Goal: Check status: Check status

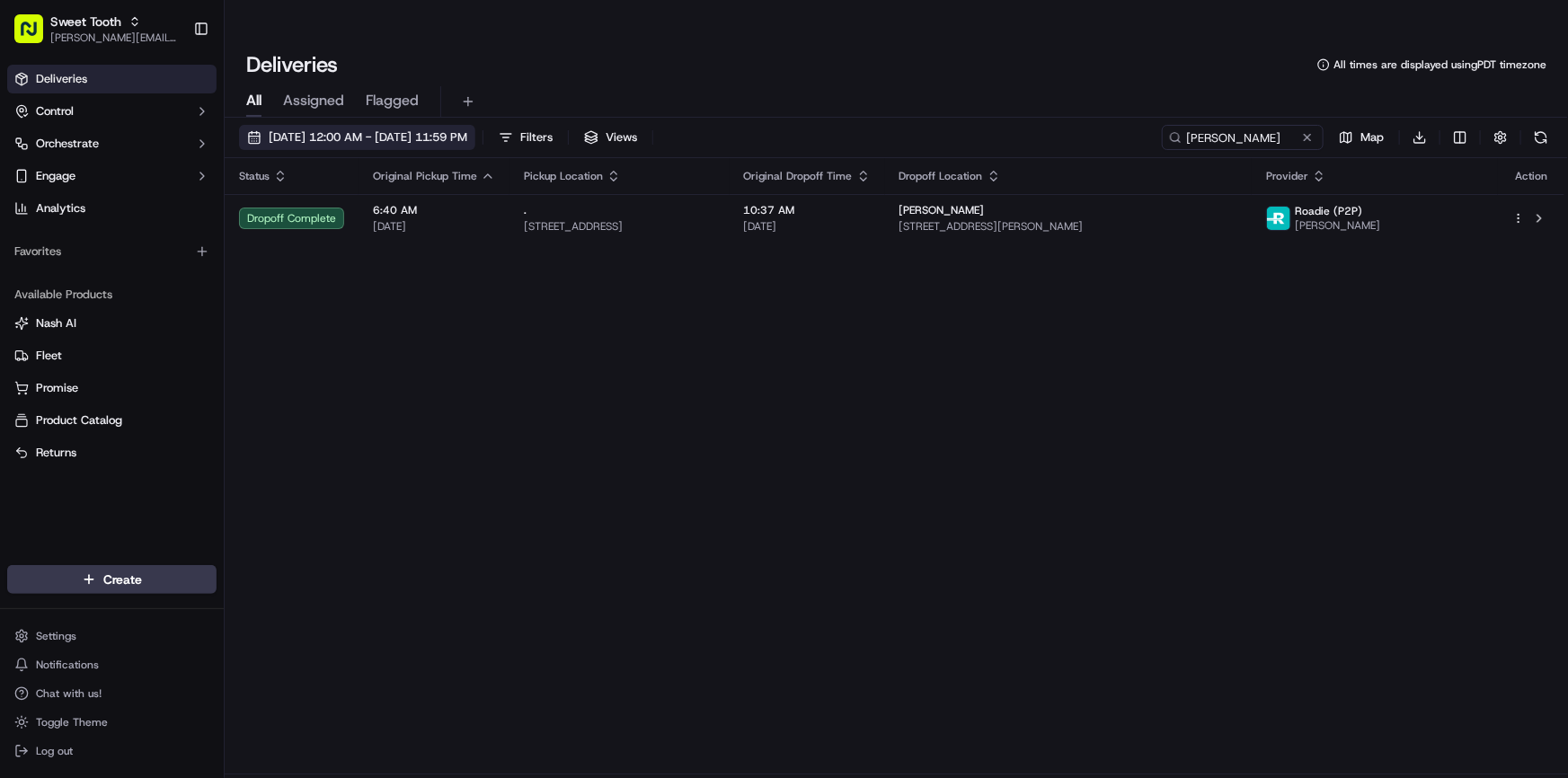
click at [408, 129] on span "[DATE] 12:00 AM - [DATE] 11:59 PM" at bounding box center [368, 136] width 199 height 16
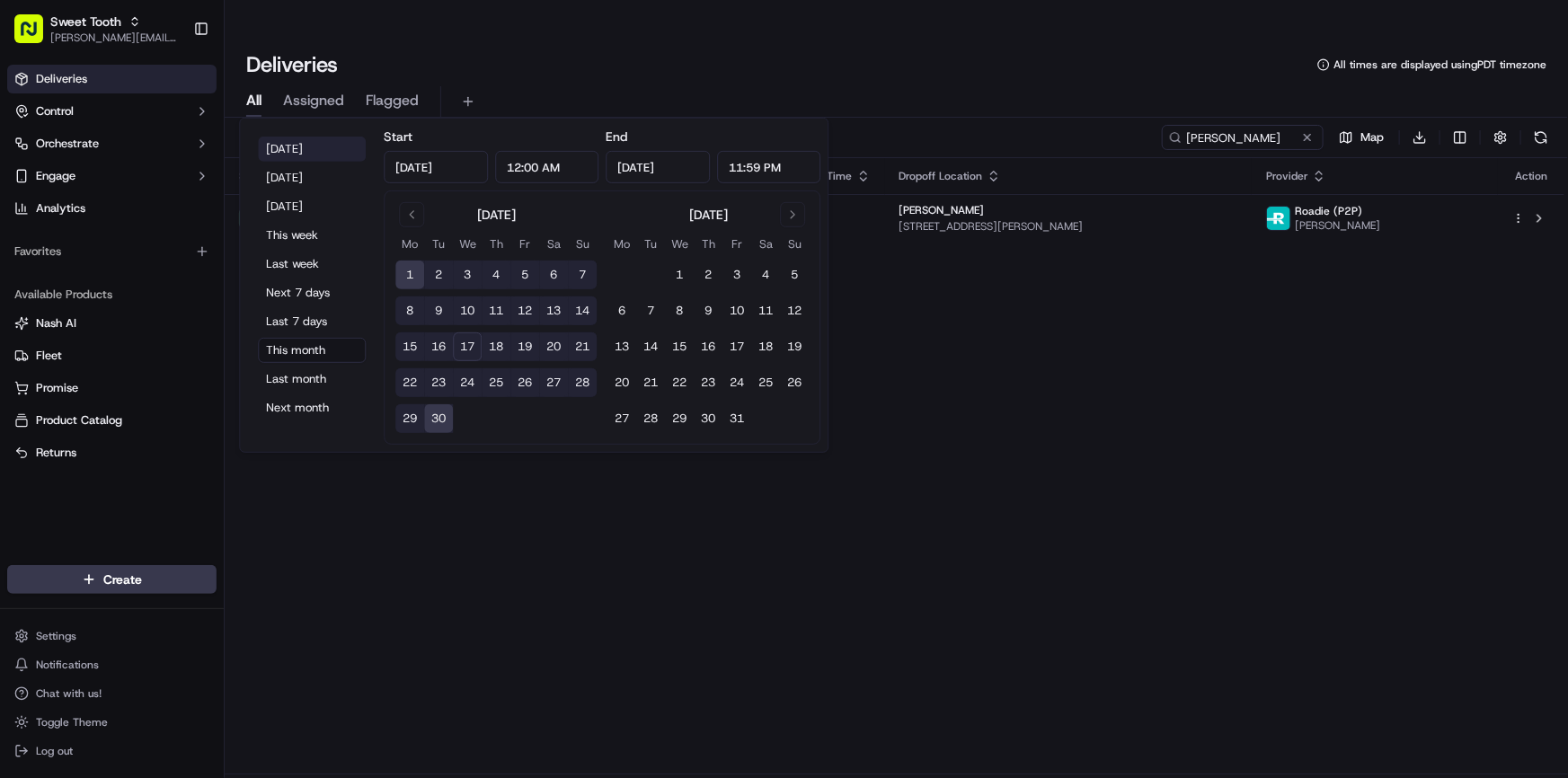
click at [281, 143] on button "[DATE]" at bounding box center [312, 149] width 108 height 25
type input "[DATE]"
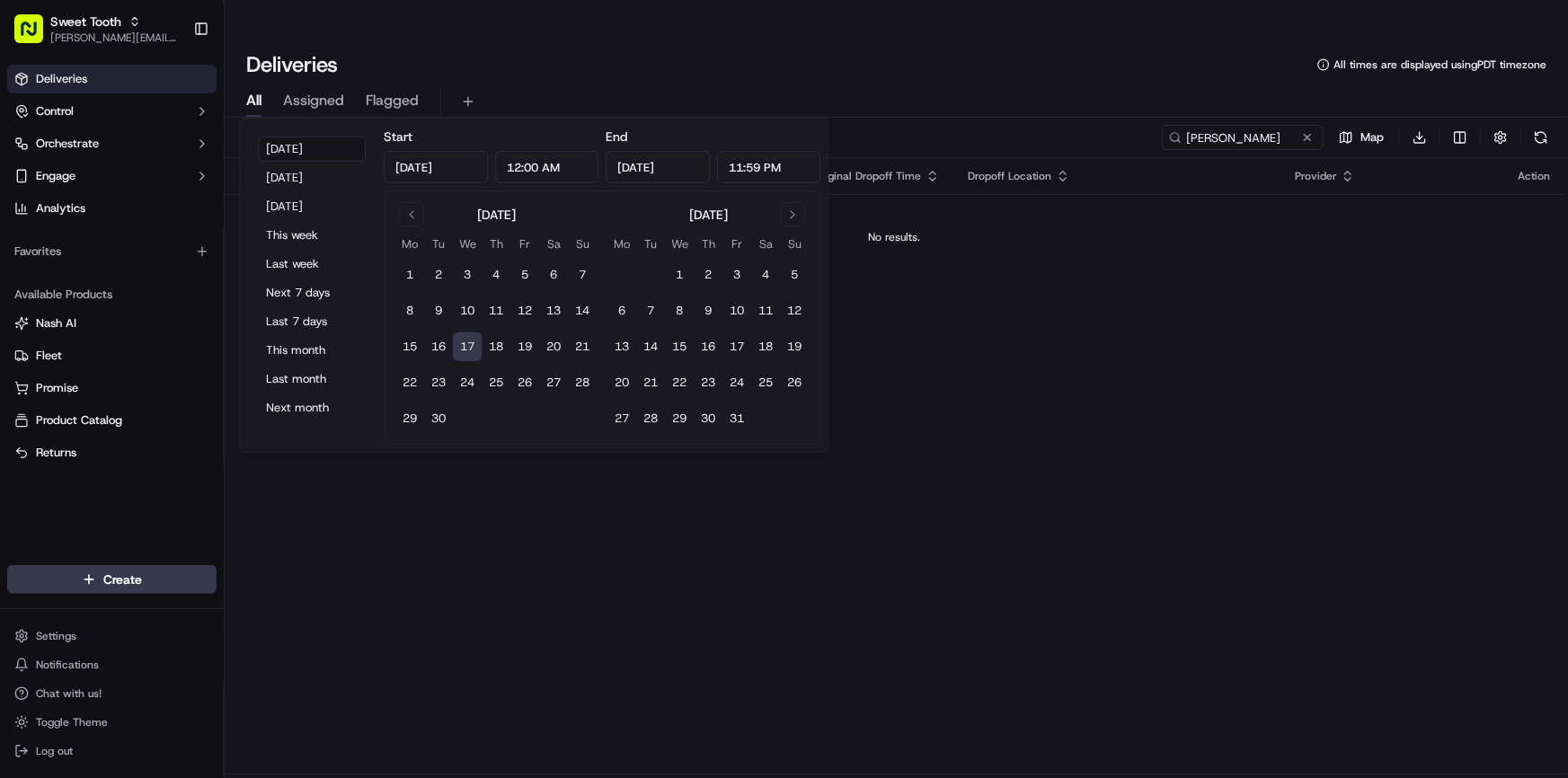
click at [951, 125] on div "[DATE] 12:00 AM - [DATE] 11:59 PM Filters Views [PERSON_NAME] Map Download" at bounding box center [896, 142] width 1343 height 33
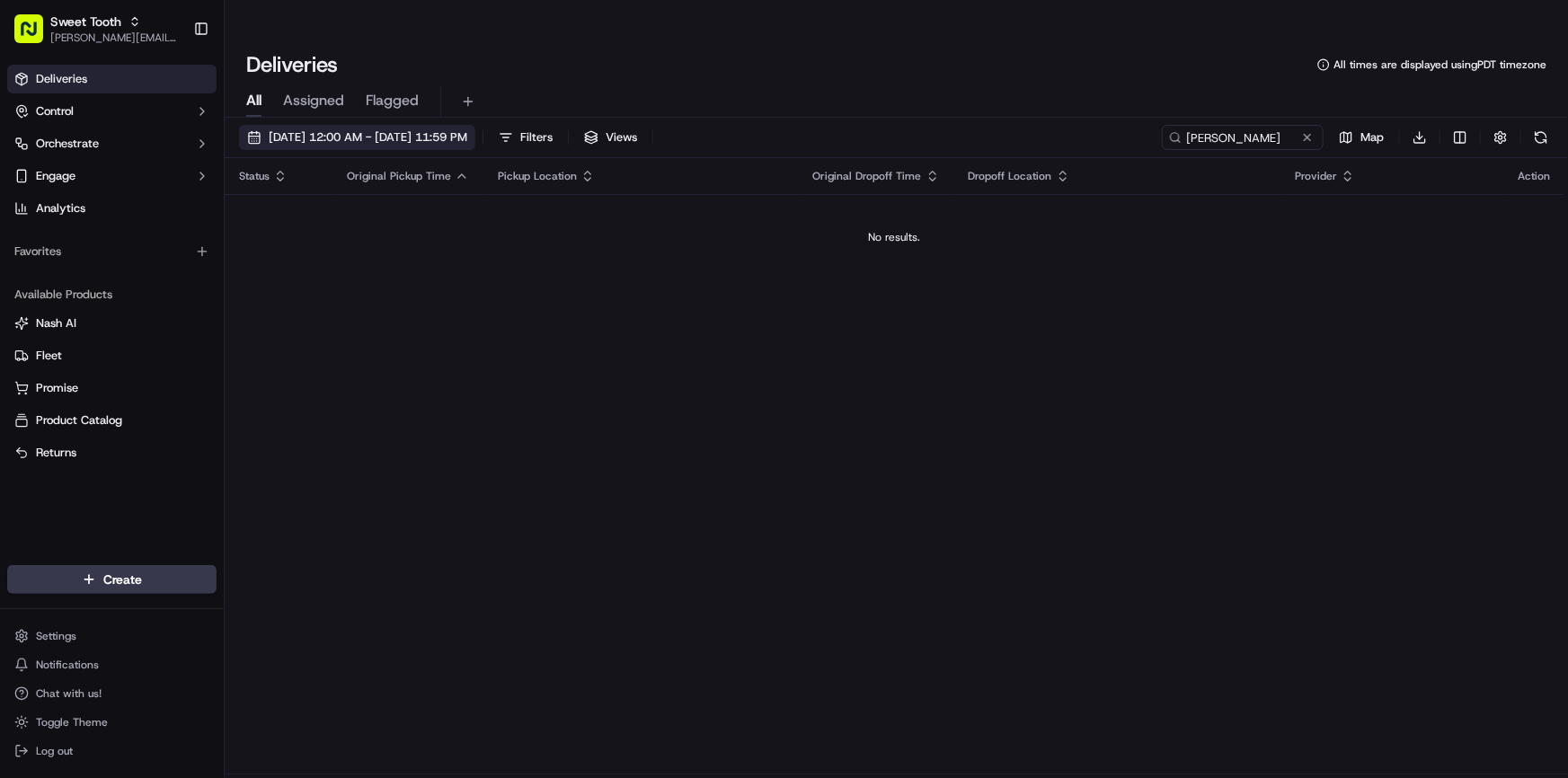
click at [356, 125] on button "[DATE] 12:00 AM - [DATE] 11:59 PM" at bounding box center [356, 137] width 237 height 25
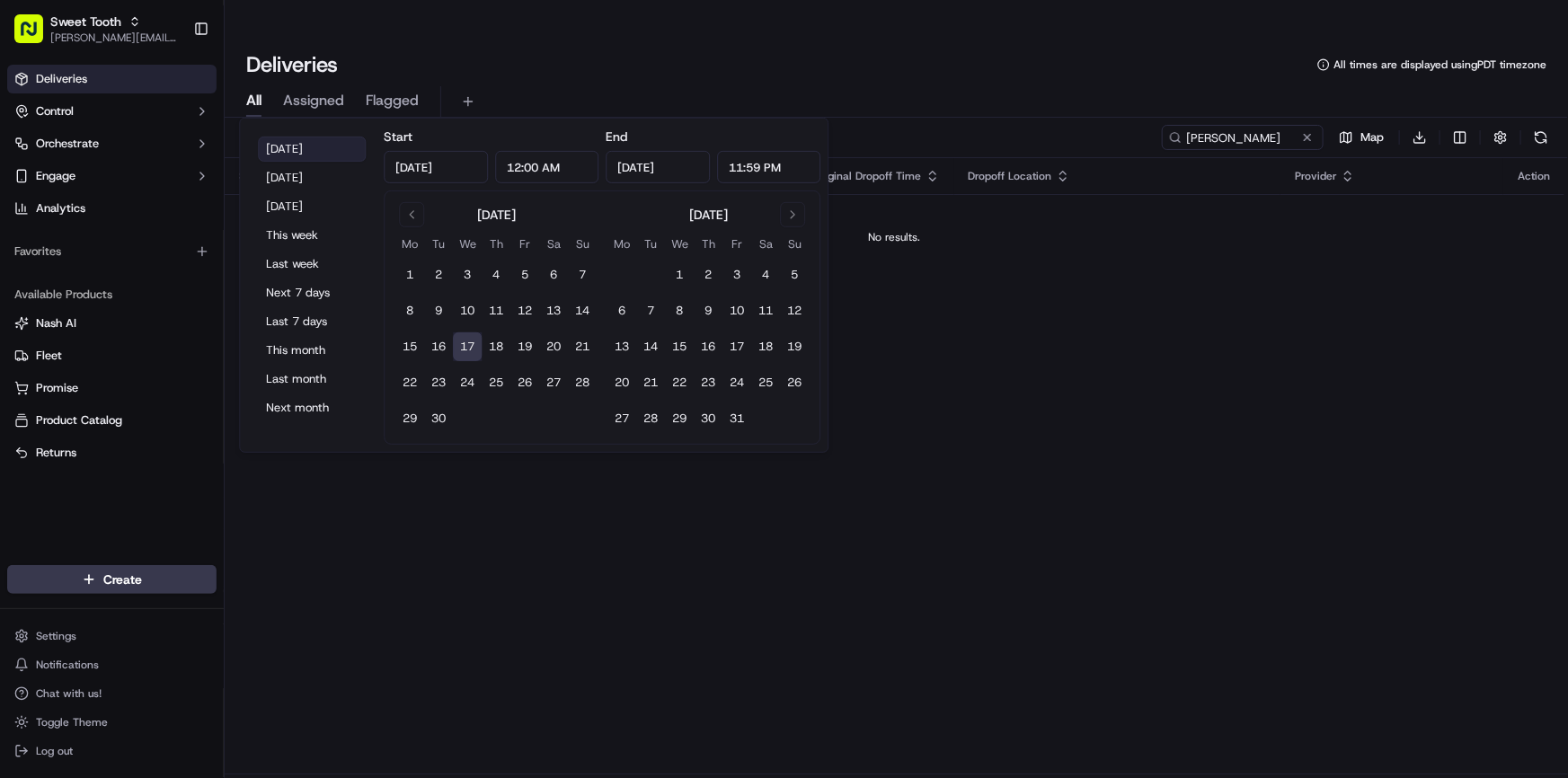
click at [305, 145] on button "[DATE]" at bounding box center [312, 149] width 108 height 25
click at [1222, 350] on div "Status Original Pickup Time Pickup Location Original Dropoff Time Dropoff Locat…" at bounding box center [894, 466] width 1340 height 616
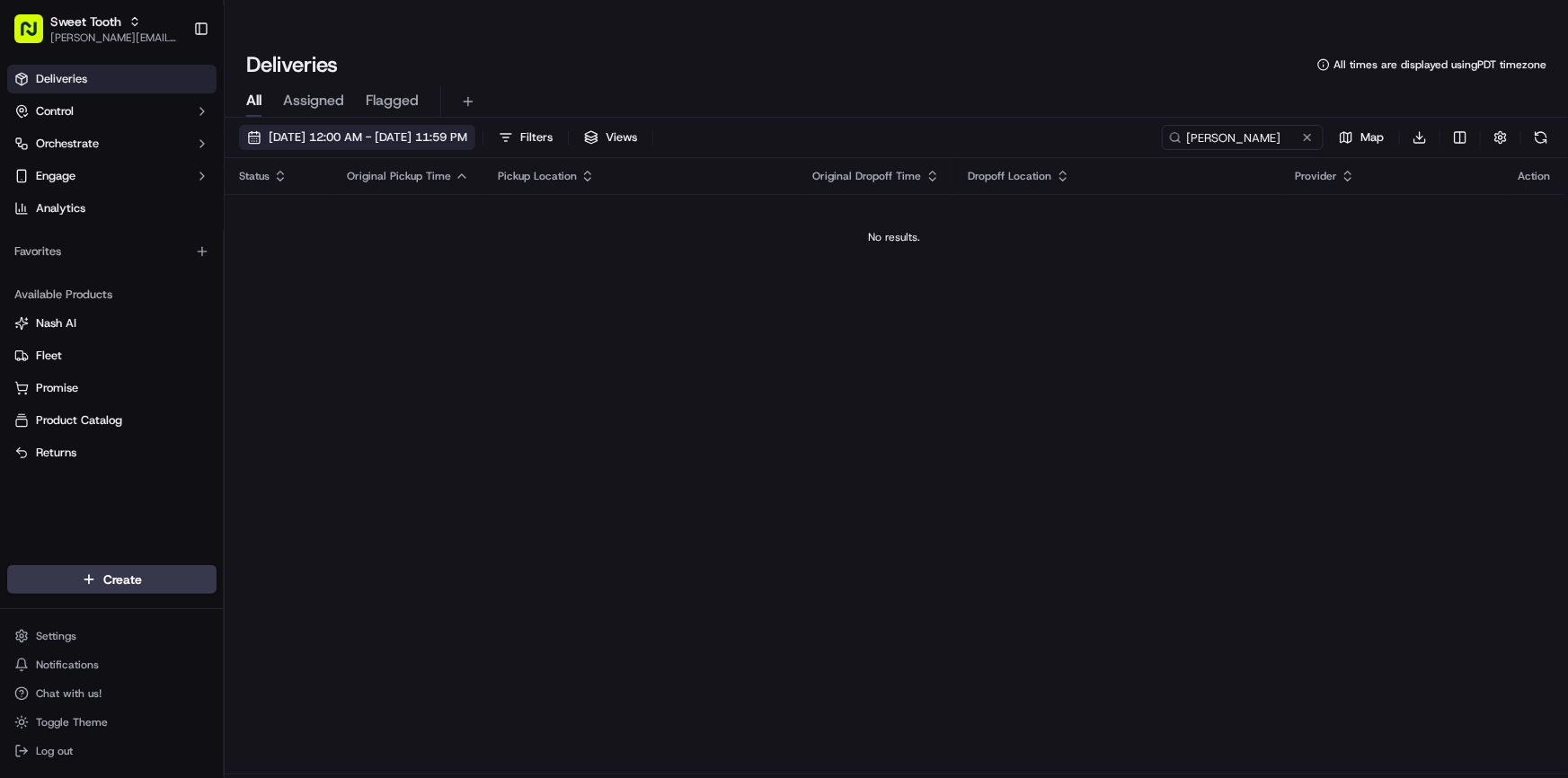
click at [424, 125] on button "[DATE] 12:00 AM - [DATE] 11:59 PM" at bounding box center [356, 137] width 237 height 25
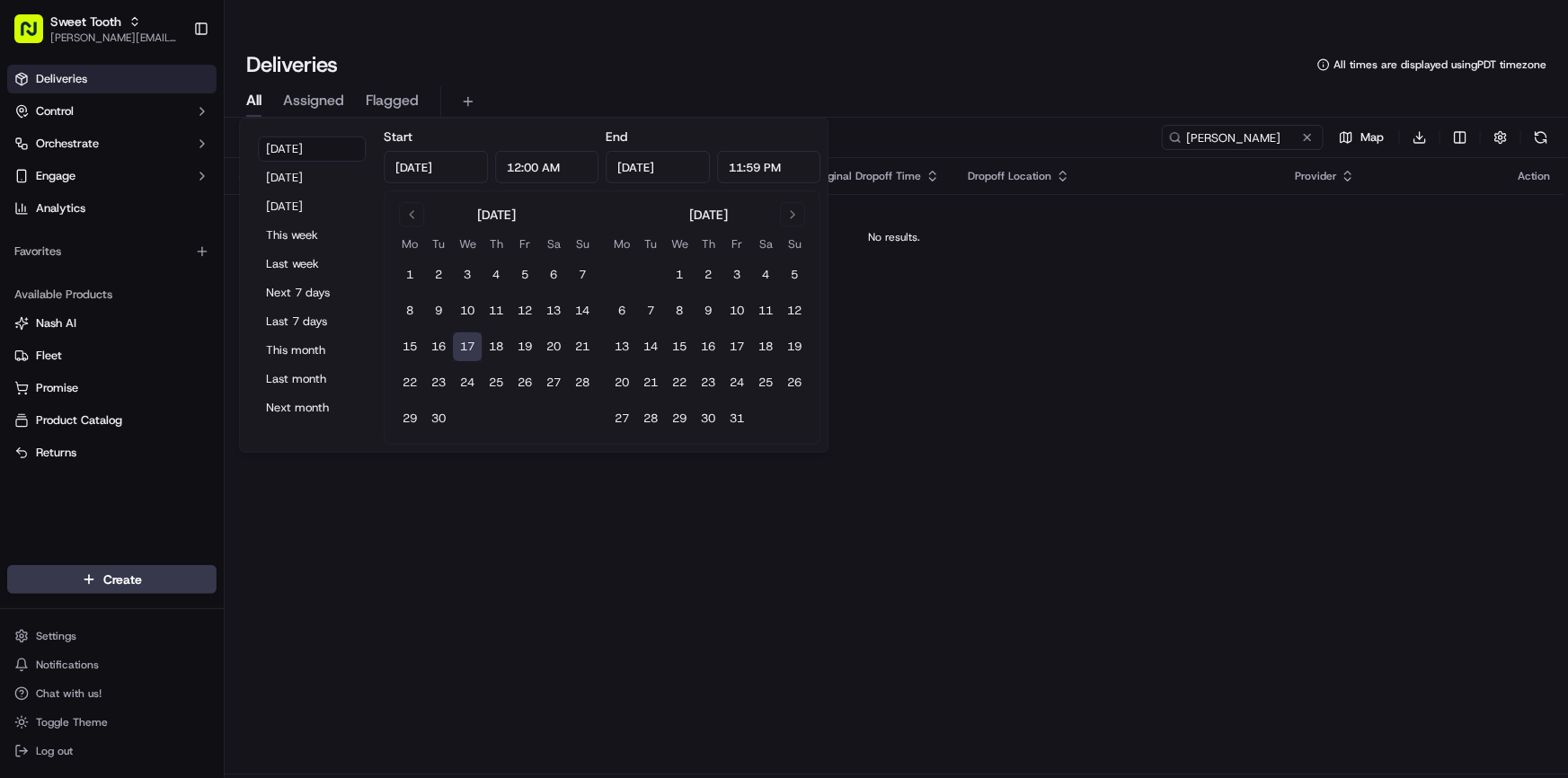
click at [1160, 355] on div "Status Original Pickup Time Pickup Location Original Dropoff Time Dropoff Locat…" at bounding box center [894, 466] width 1340 height 616
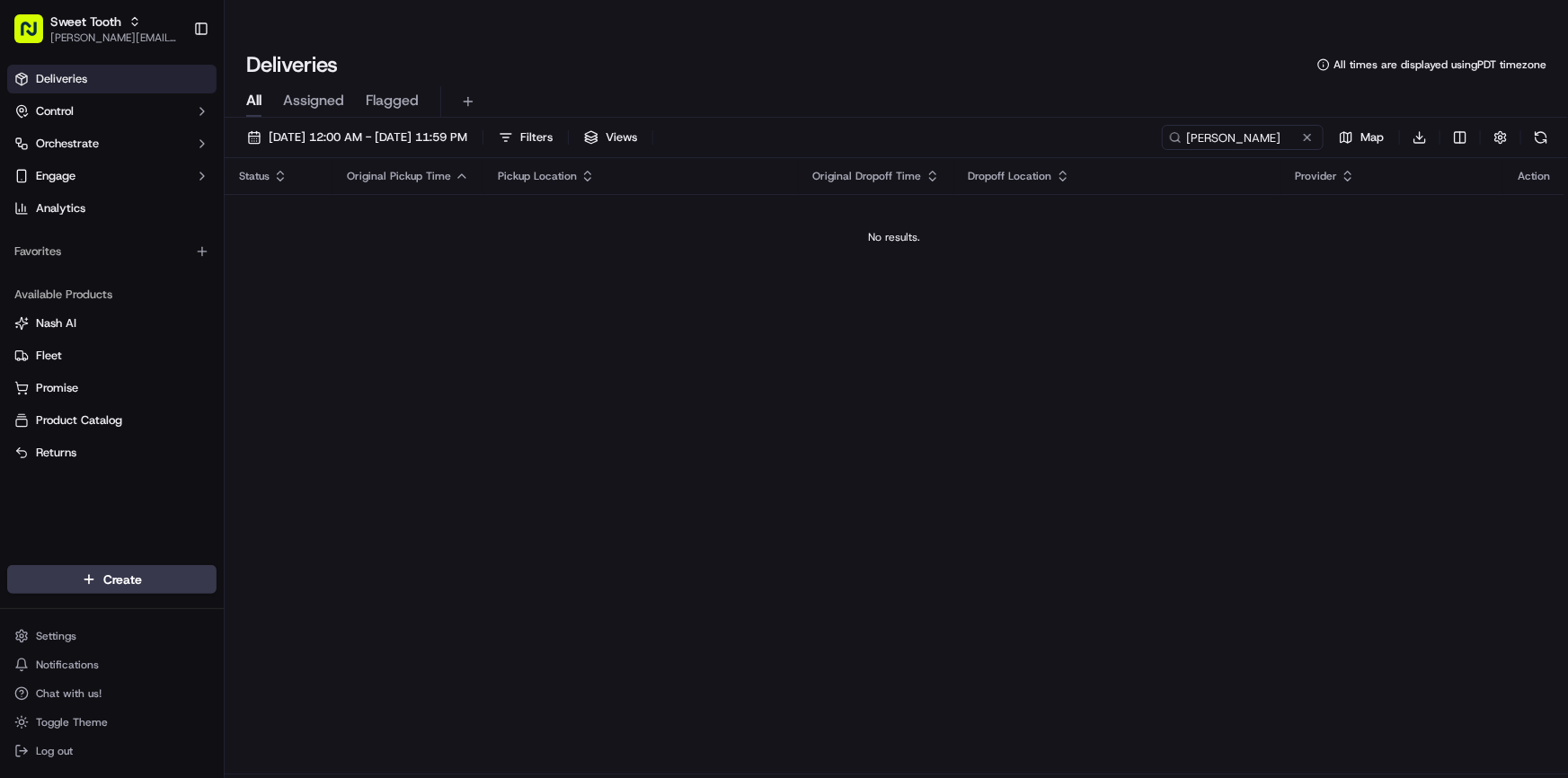
click at [164, 88] on link "Deliveries" at bounding box center [112, 79] width 210 height 29
click at [509, 125] on div "[DATE] 12:00 AM - [DATE] 11:59 PM Filters Views [PERSON_NAME] Map Download" at bounding box center [896, 142] width 1343 height 33
click at [378, 129] on span "[DATE] 12:00 AM - [DATE] 11:59 PM" at bounding box center [368, 136] width 199 height 16
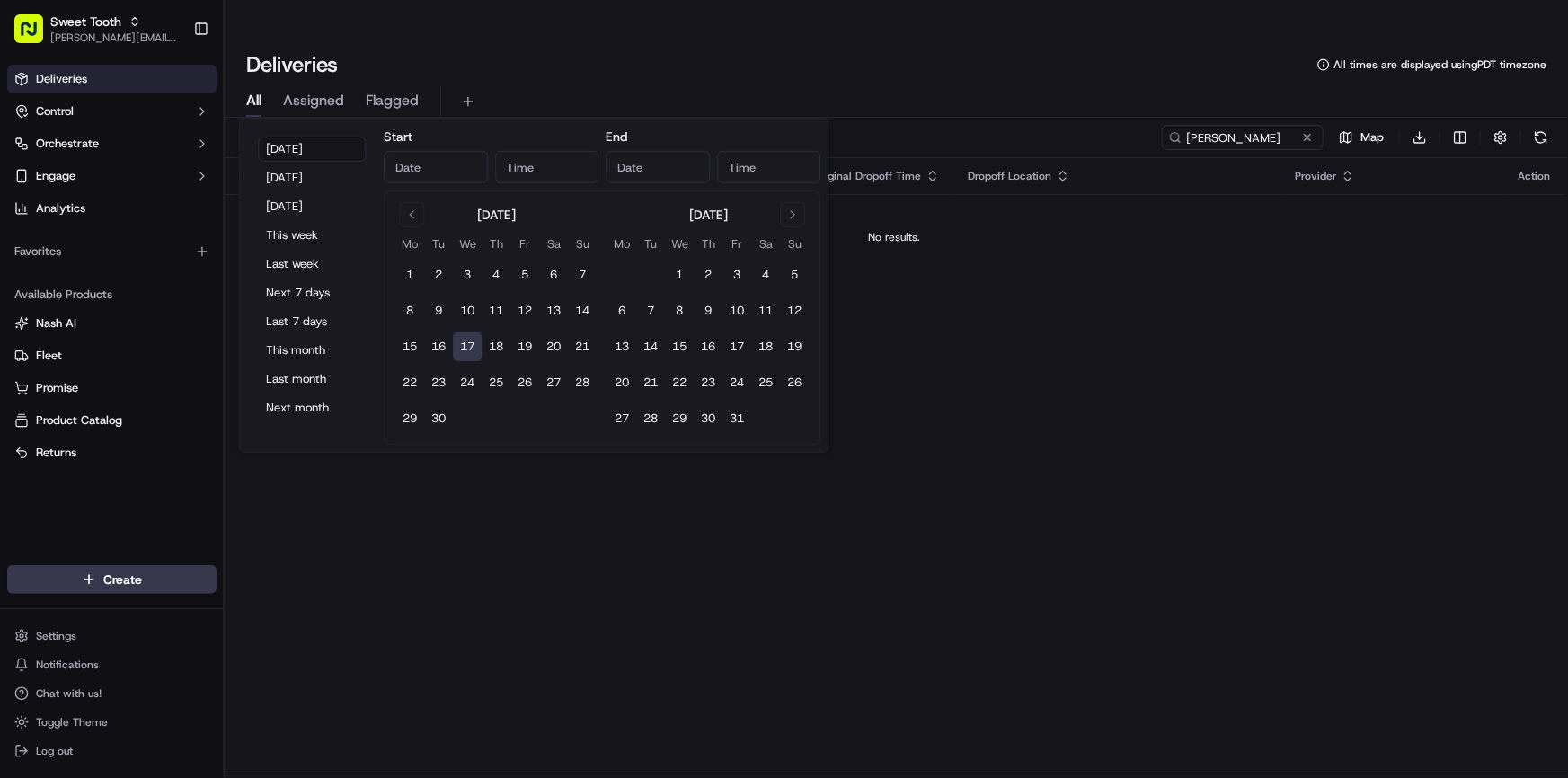
type input "[DATE]"
type input "12:00 AM"
type input "[DATE]"
type input "11:59 PM"
click at [325, 172] on button "[DATE]" at bounding box center [312, 177] width 108 height 25
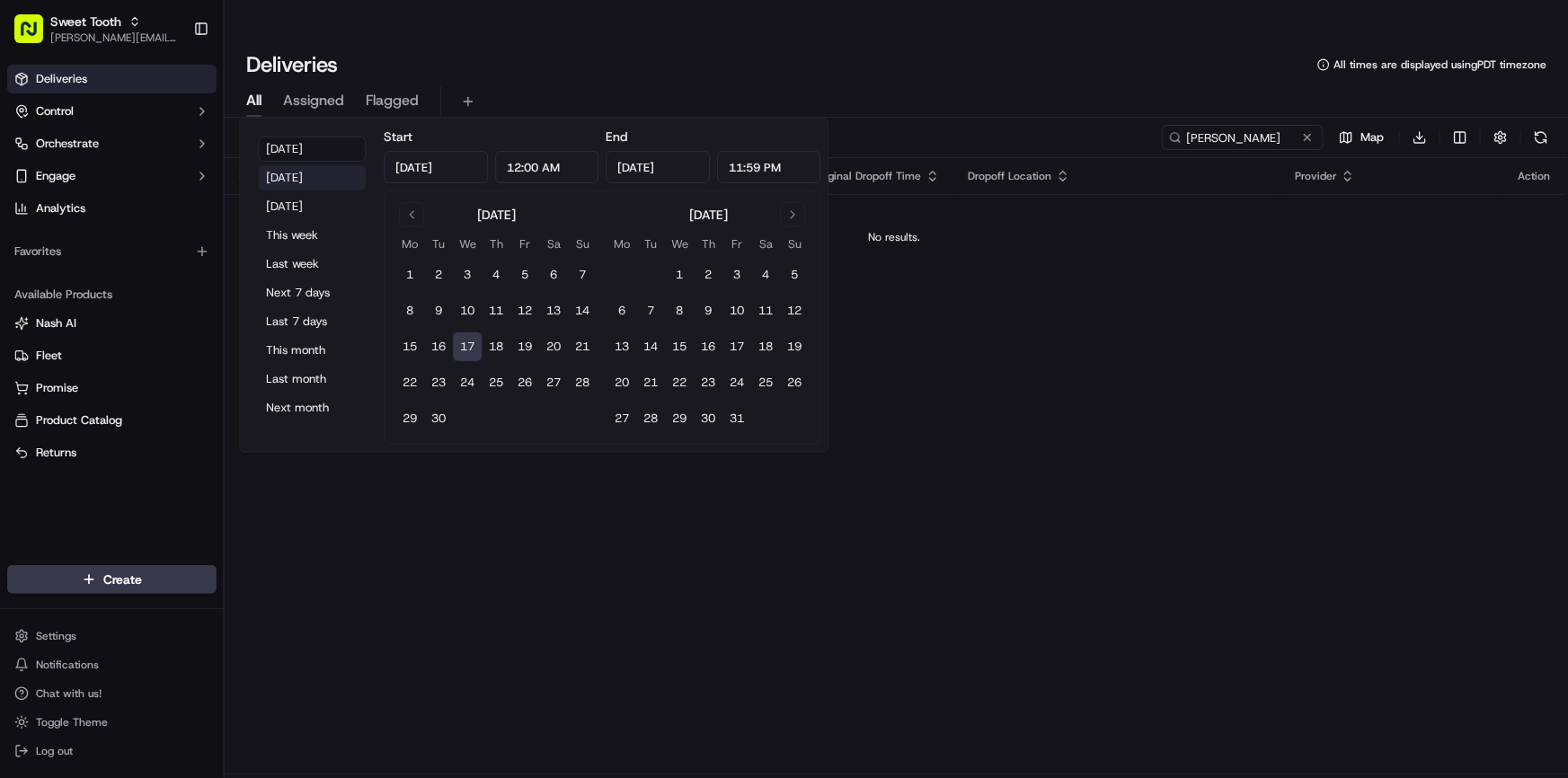
type input "[DATE]"
click at [311, 153] on button "[DATE]" at bounding box center [312, 149] width 108 height 25
type input "[DATE]"
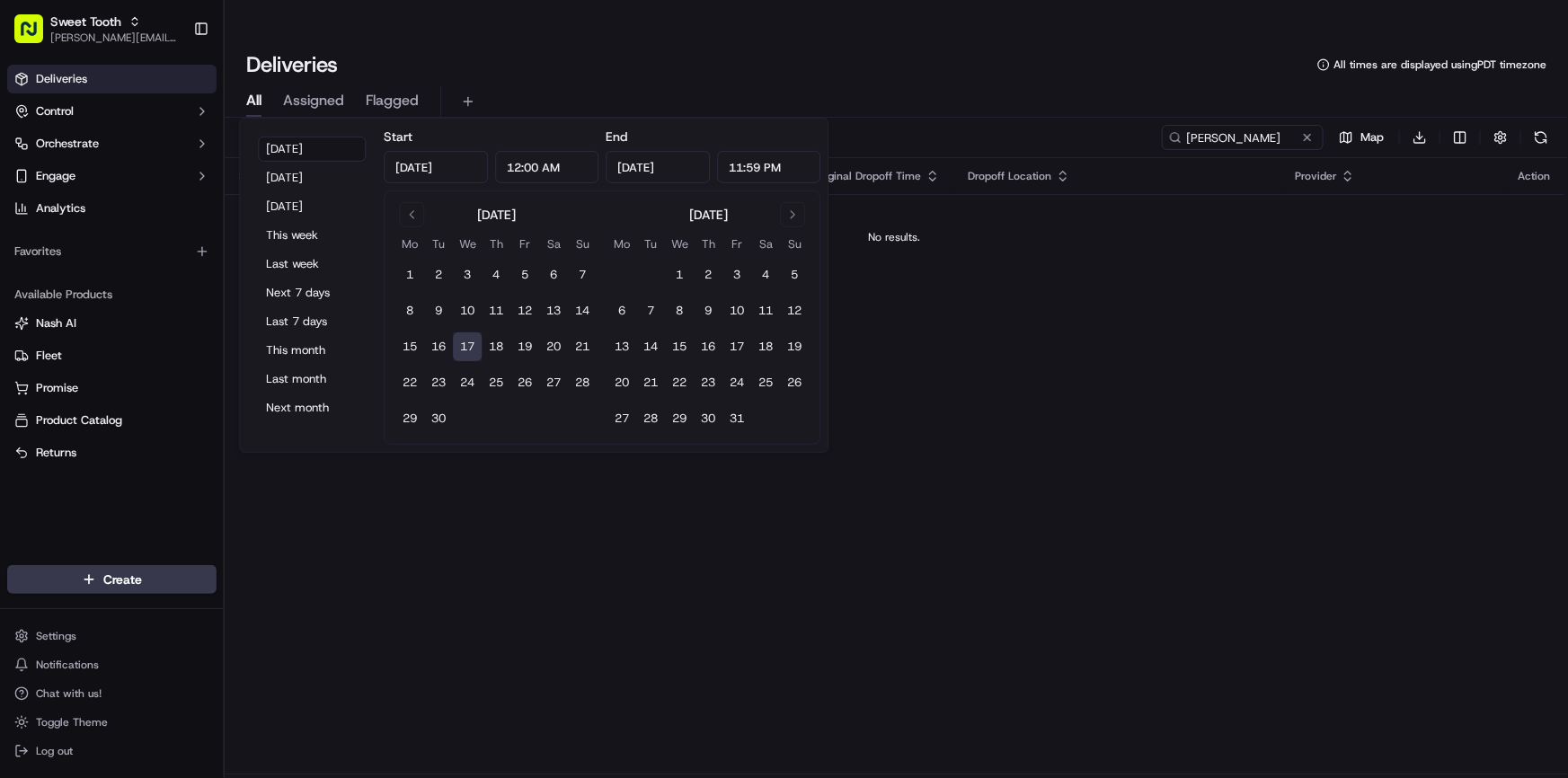
click at [1294, 283] on div "Status Original Pickup Time Pickup Location Original Dropoff Time Dropoff Locat…" at bounding box center [894, 466] width 1340 height 616
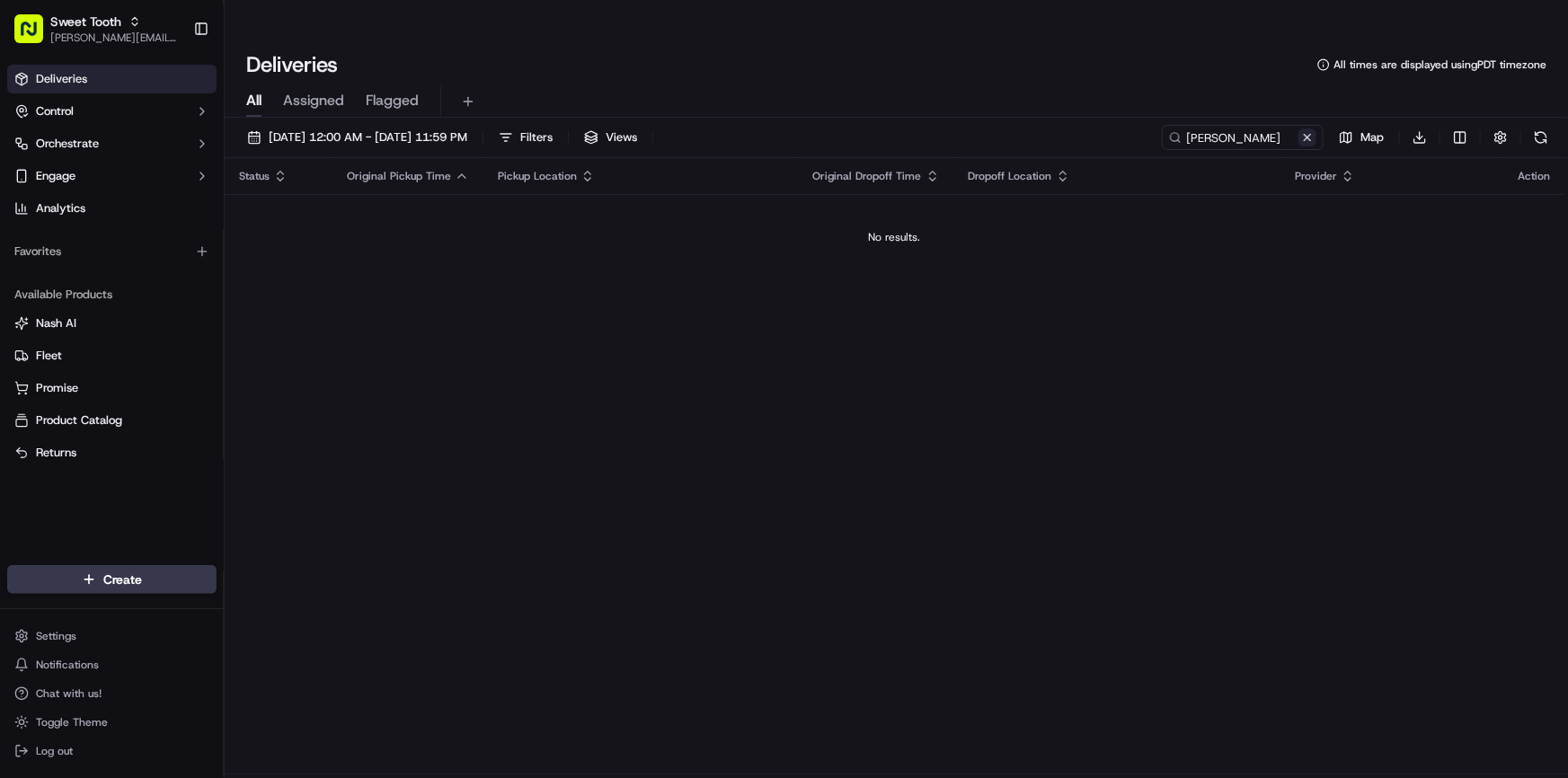
click at [1304, 128] on button at bounding box center [1307, 136] width 18 height 18
